Goal: Find specific page/section

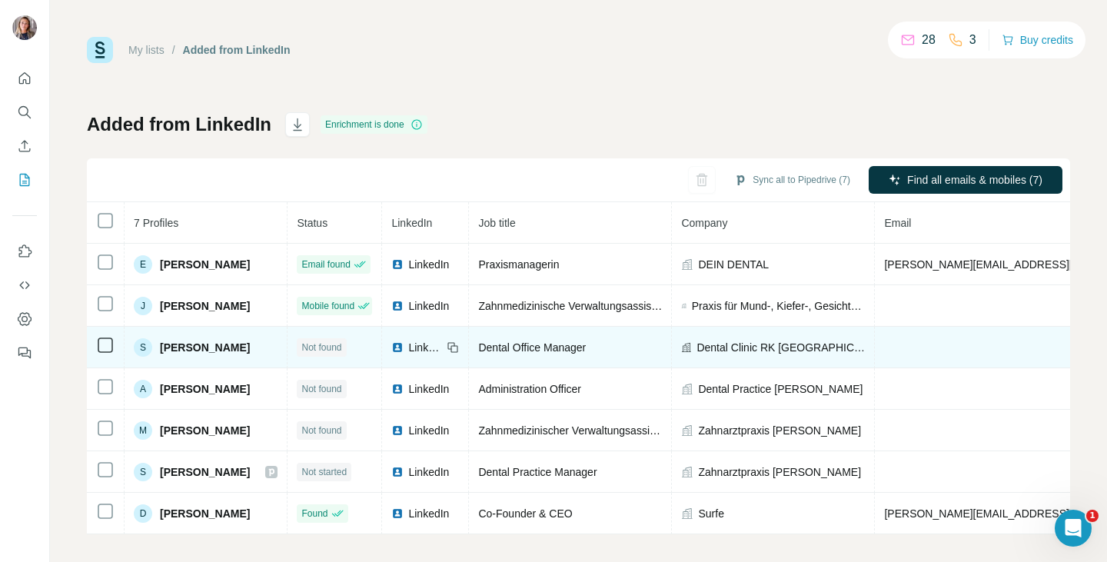
scroll to position [9, 0]
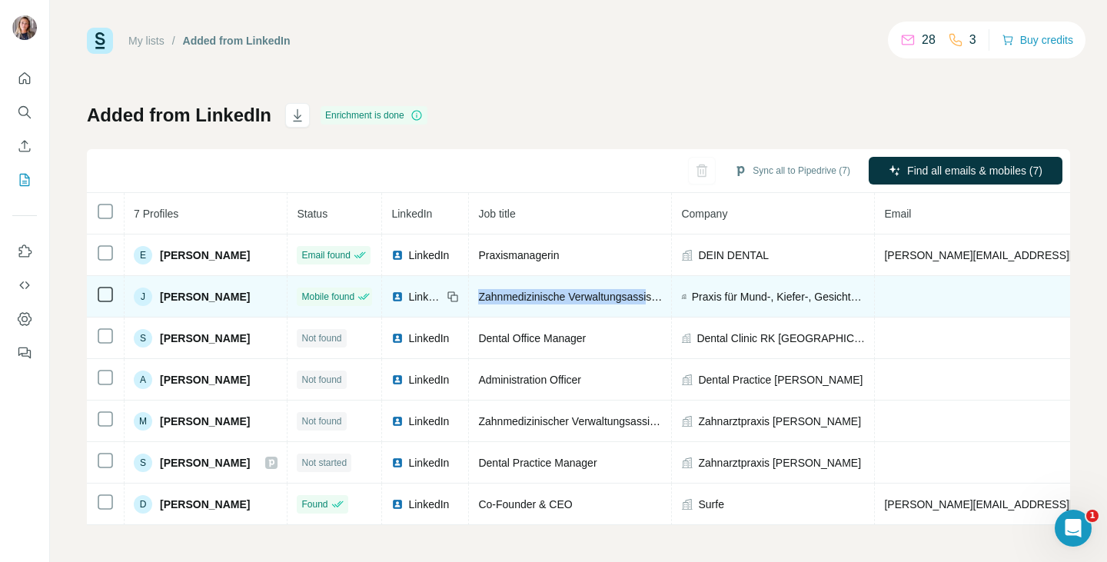
drag, startPoint x: 458, startPoint y: 297, endPoint x: 640, endPoint y: 300, distance: 182.2
click at [640, 300] on td "Zahnmedizinische Verwaltungsassistentin" at bounding box center [570, 297] width 203 height 42
copy span "Zahnmedizinische Verwaltungsassi"
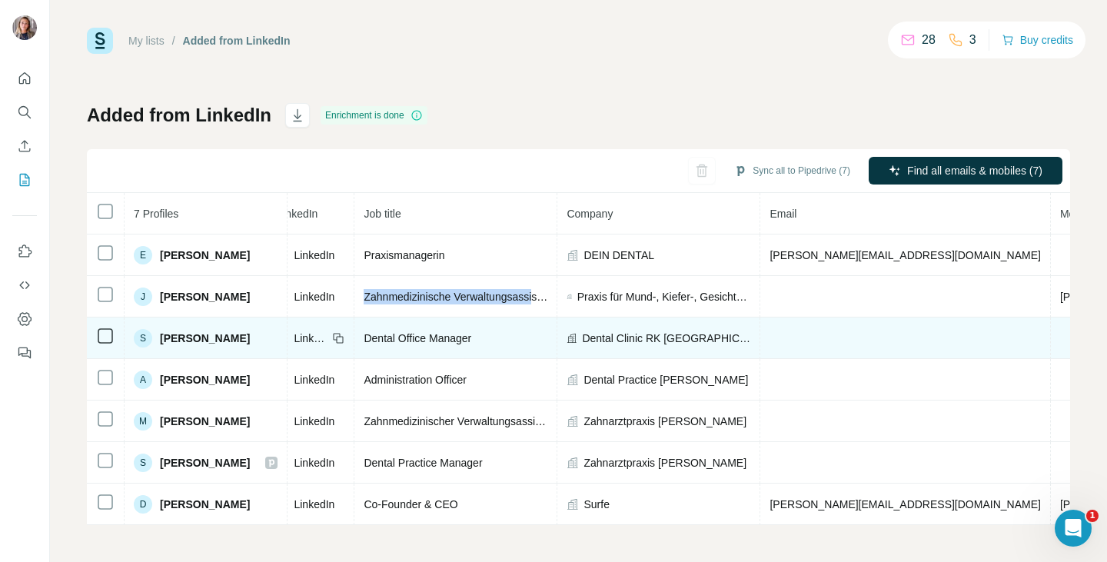
scroll to position [0, 0]
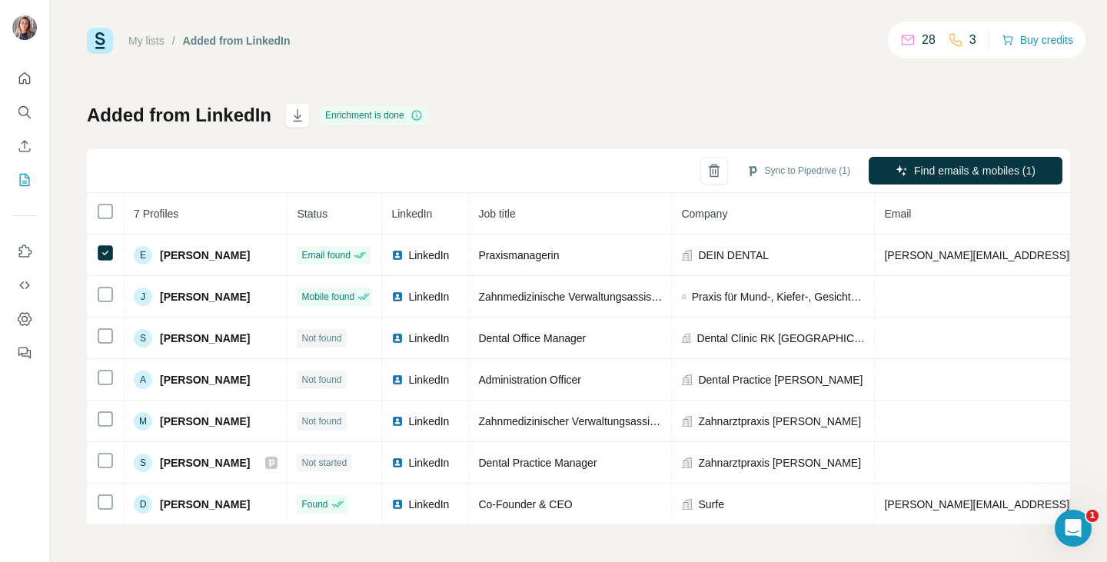
click at [272, 168] on div "Sync to Pipedrive (1) Find emails & mobiles (1)" at bounding box center [578, 171] width 983 height 44
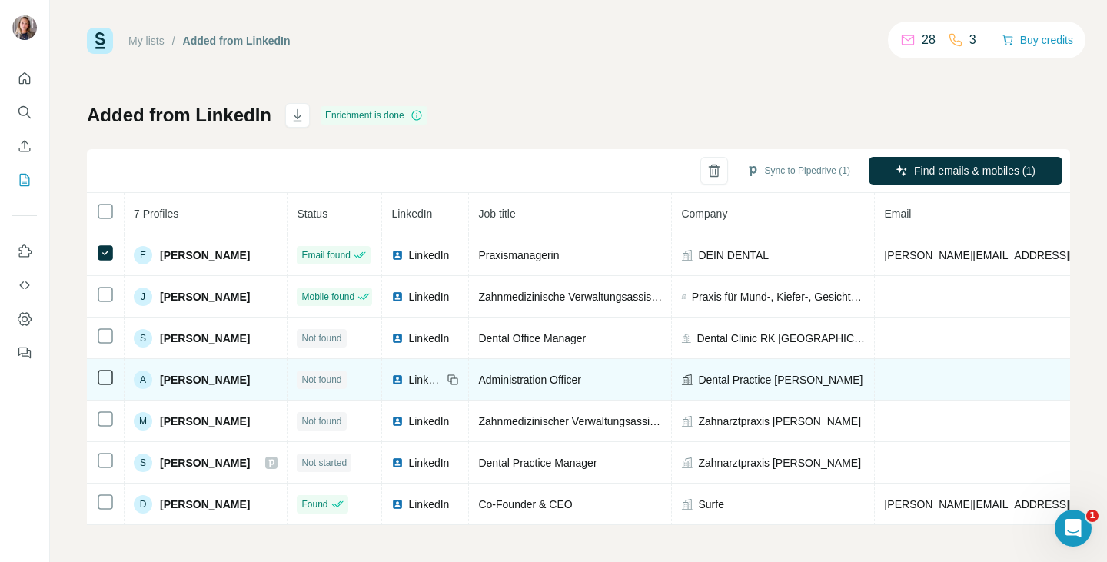
click at [191, 381] on span "[PERSON_NAME]" at bounding box center [205, 379] width 90 height 15
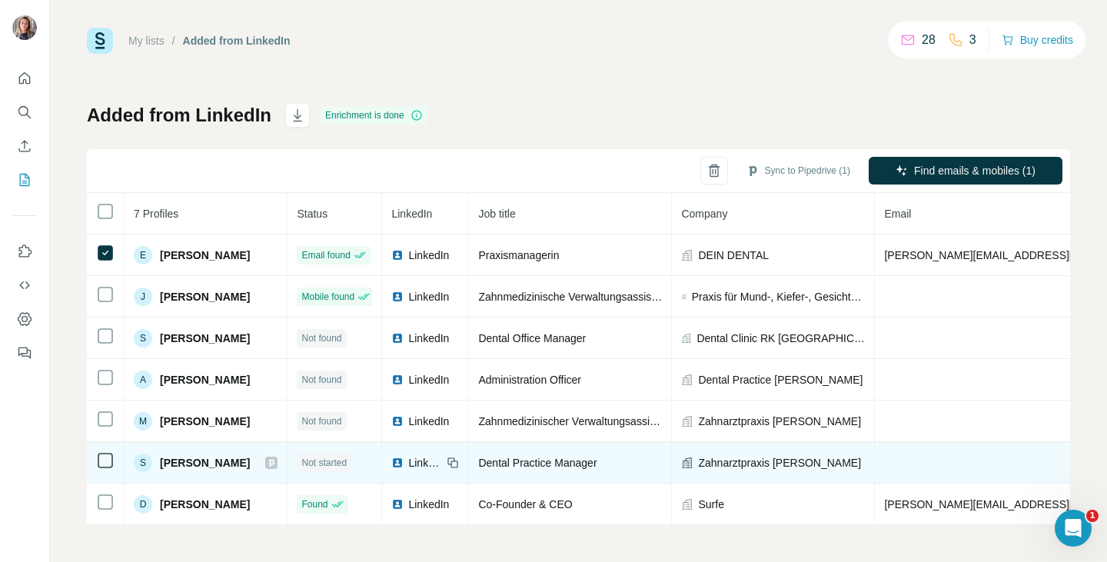
click at [408, 462] on span "LinkedIn" at bounding box center [425, 462] width 34 height 15
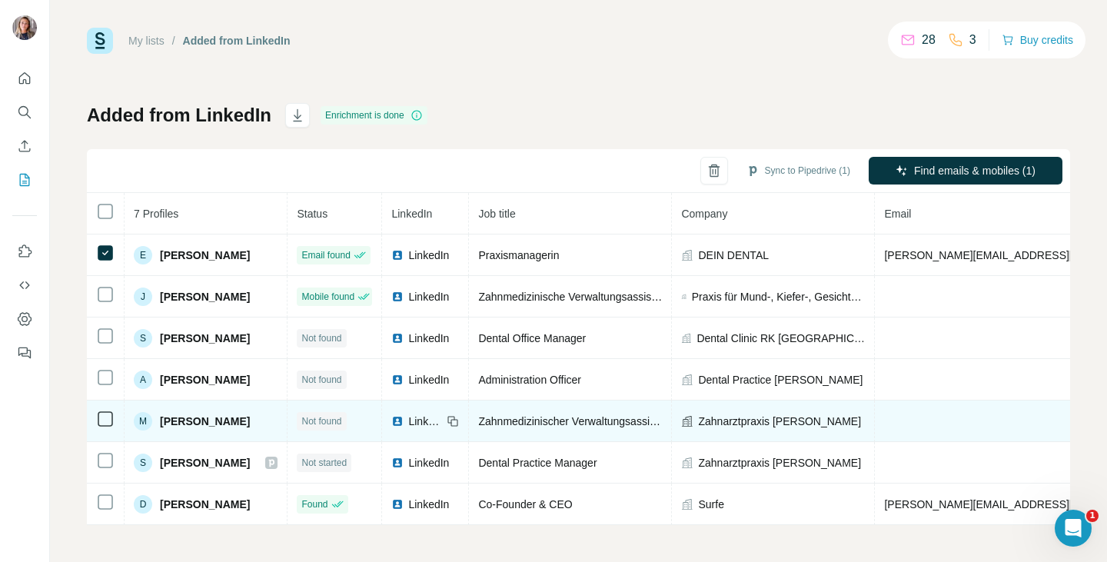
click at [408, 419] on span "LinkedIn" at bounding box center [425, 421] width 34 height 15
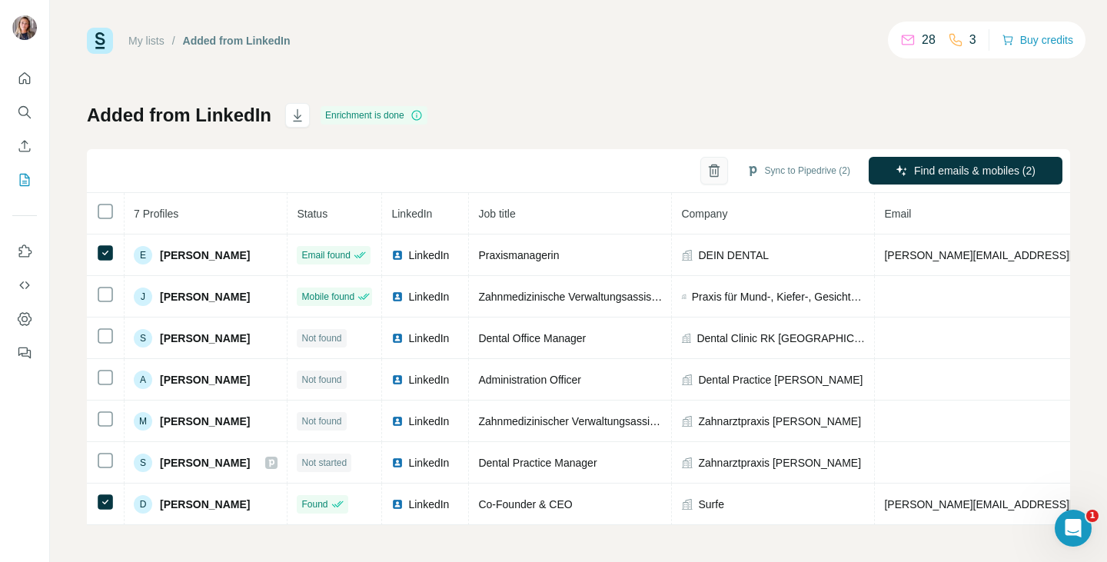
click at [706, 174] on icon "button" at bounding box center [713, 170] width 15 height 15
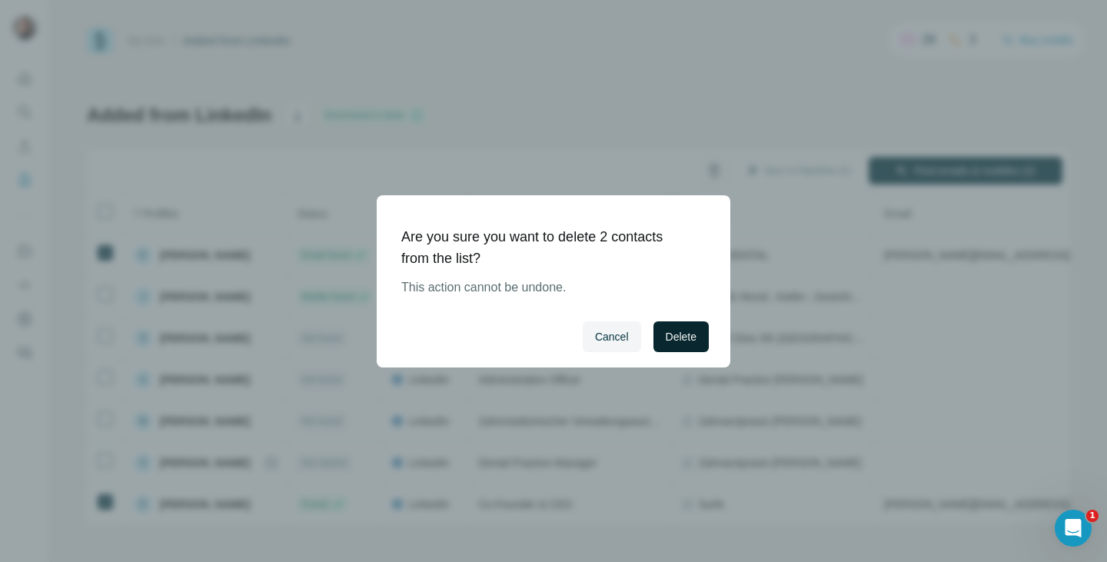
click at [669, 336] on span "Delete" at bounding box center [681, 336] width 31 height 15
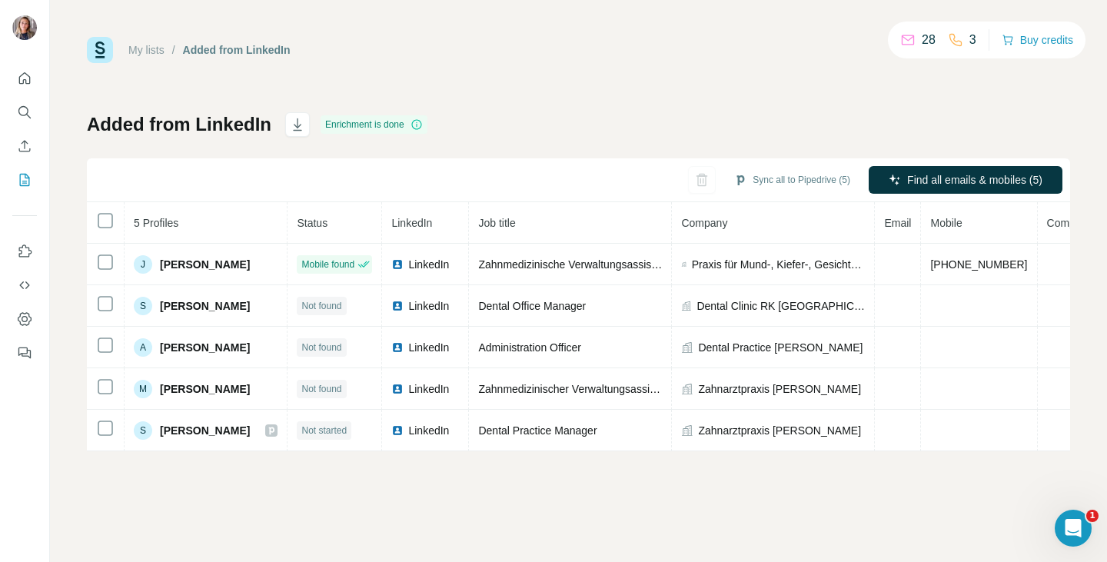
click at [813, 144] on div "Added from LinkedIn Enrichment is done Sync all to Pipedrive (5) Find all email…" at bounding box center [578, 281] width 983 height 339
click at [542, 97] on div "My lists / Added from LinkedIn 28 3 Buy credits Added from LinkedIn Enrichment …" at bounding box center [578, 244] width 983 height 414
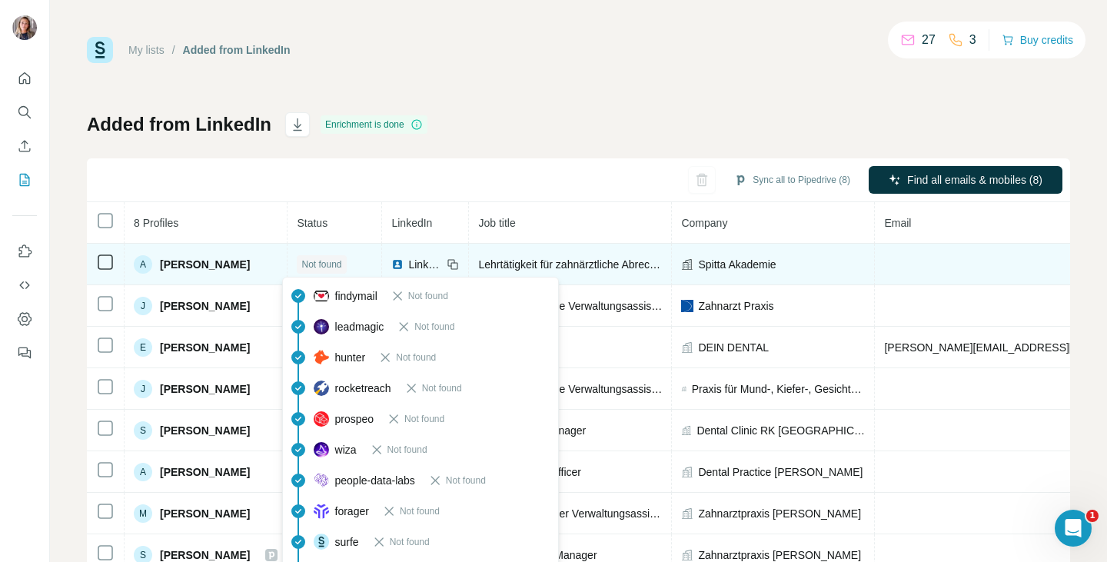
scroll to position [51, 0]
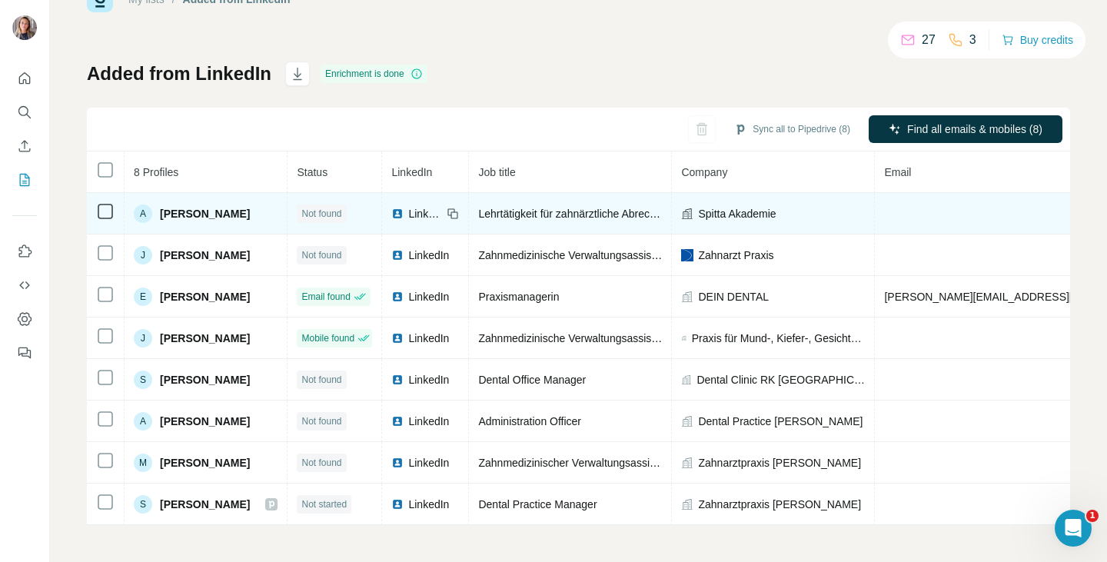
click at [732, 221] on td "Spitta Akademie" at bounding box center [773, 214] width 203 height 42
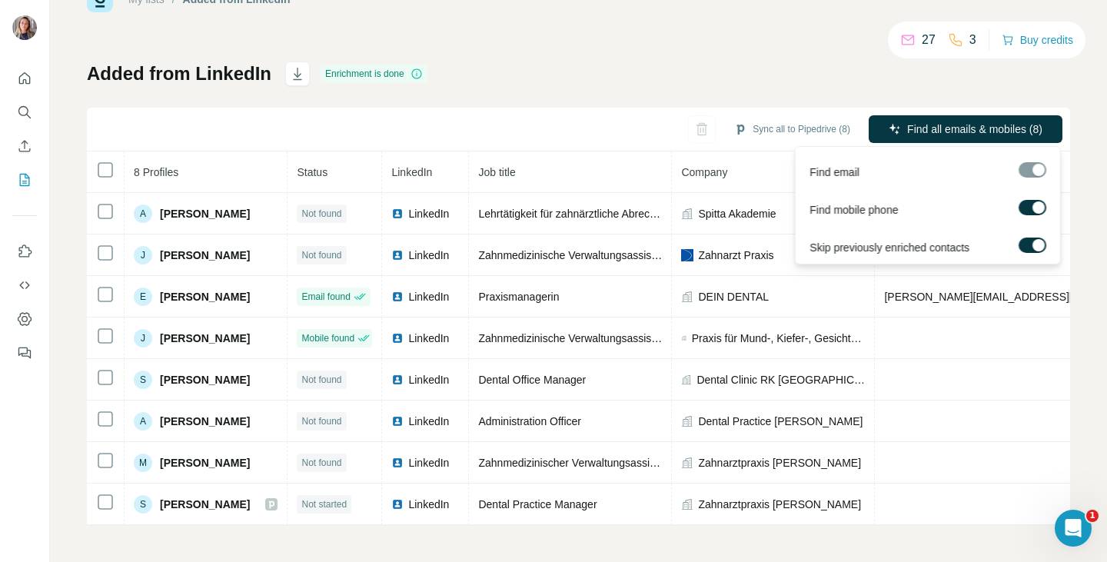
click at [1035, 169] on div at bounding box center [1032, 169] width 28 height 15
